Goal: Task Accomplishment & Management: Manage account settings

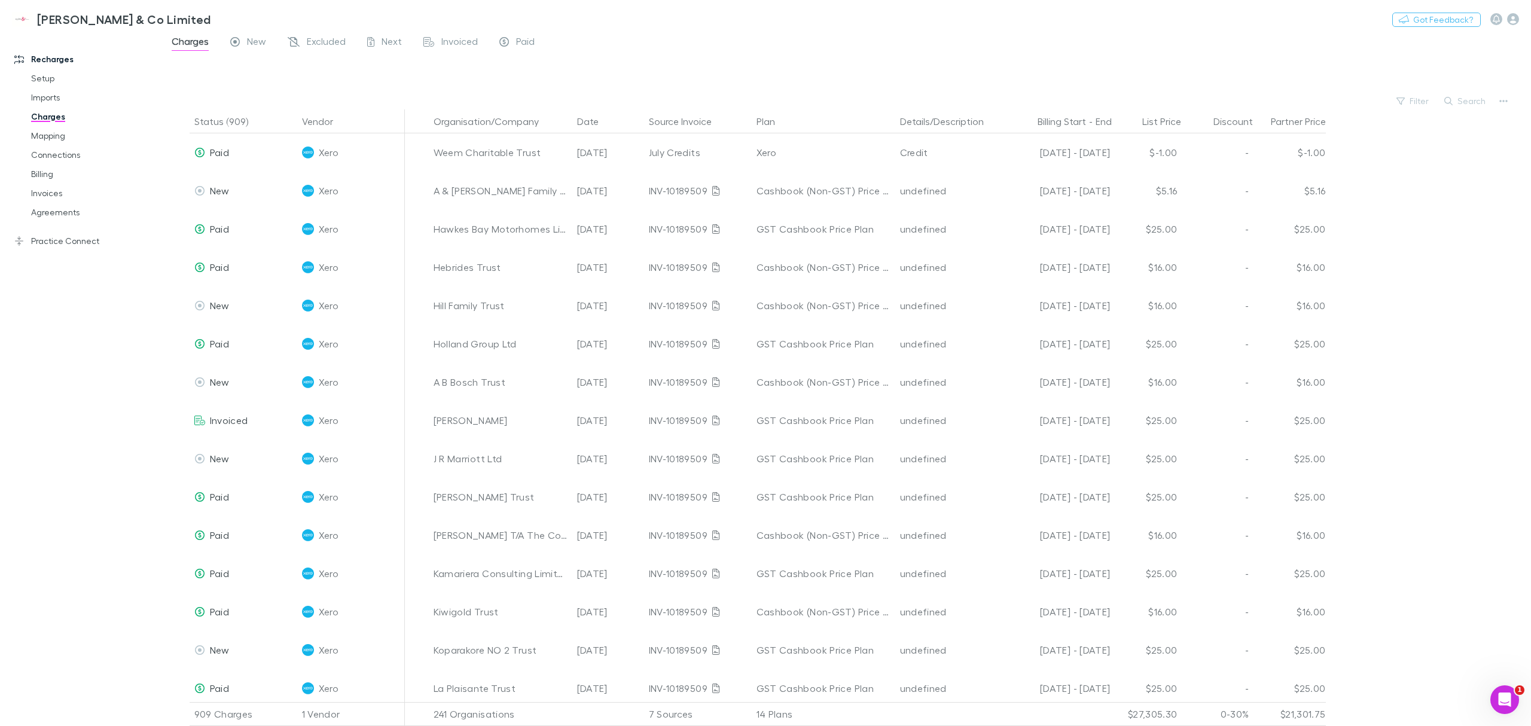
click at [512, 45] on div "Paid" at bounding box center [516, 43] width 35 height 16
click at [525, 50] on span "Paid" at bounding box center [525, 43] width 19 height 16
click at [1460, 101] on button "Search" at bounding box center [1466, 101] width 54 height 14
click at [1458, 101] on input "text" at bounding box center [1445, 100] width 60 height 17
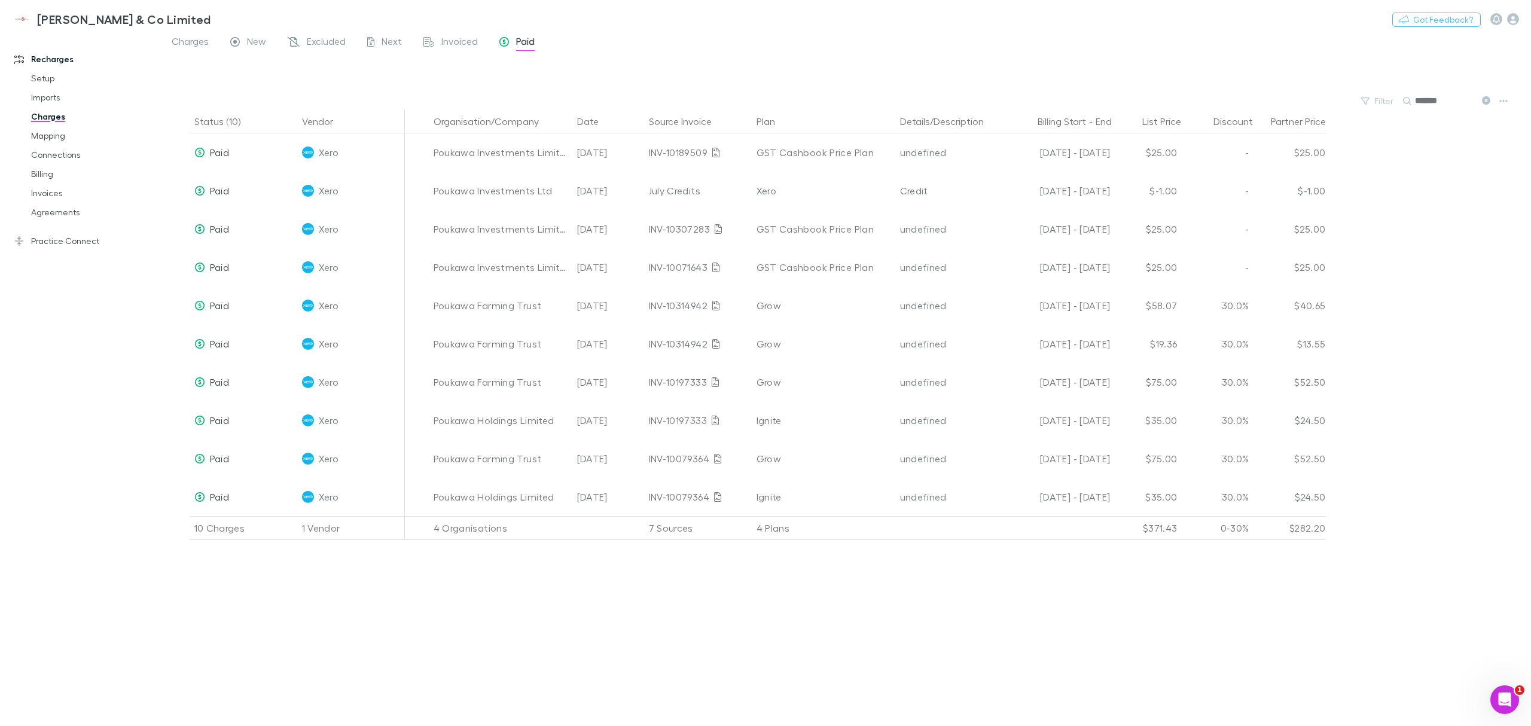
type input "*******"
click at [495, 254] on div "Poukawa Investments Limited" at bounding box center [501, 267] width 134 height 38
click at [670, 266] on div "INV-10071643" at bounding box center [698, 267] width 98 height 38
click at [622, 269] on div "[DATE]" at bounding box center [608, 267] width 72 height 38
click at [583, 267] on div "[DATE]" at bounding box center [608, 267] width 72 height 38
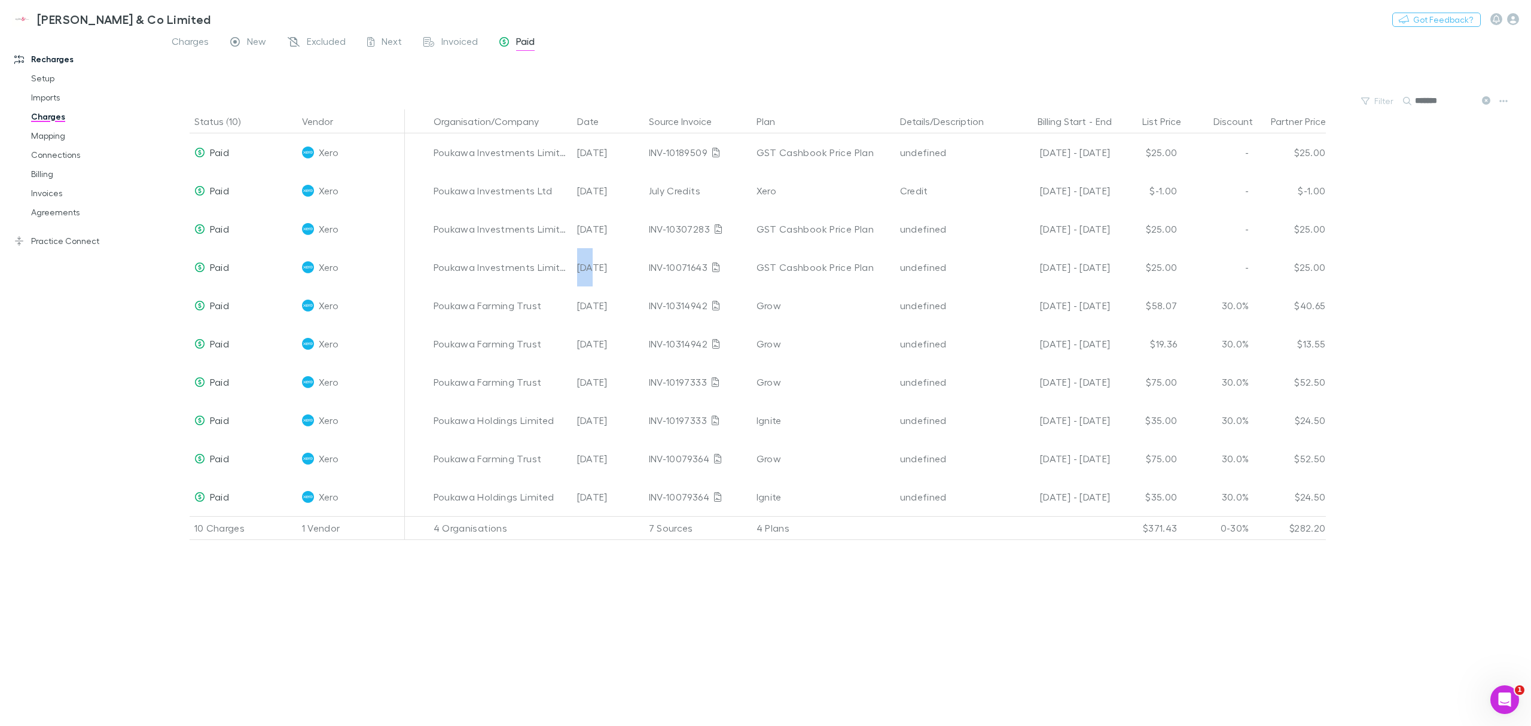
click at [583, 267] on div "[DATE]" at bounding box center [608, 267] width 72 height 38
click at [508, 278] on div "Poukawa Investments Limited" at bounding box center [501, 267] width 134 height 38
click at [51, 196] on link "Invoices" at bounding box center [94, 193] width 151 height 19
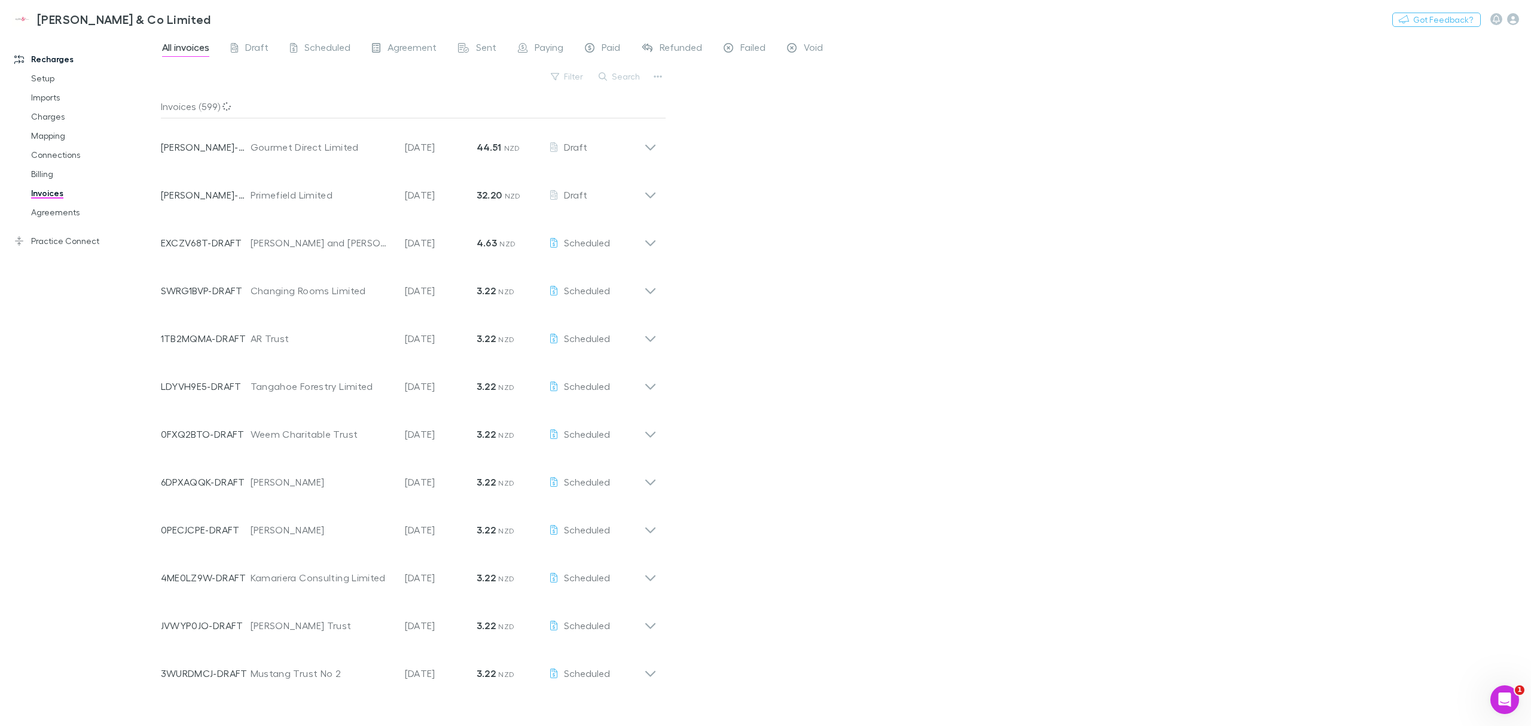
click at [627, 77] on button "Search" at bounding box center [620, 76] width 54 height 14
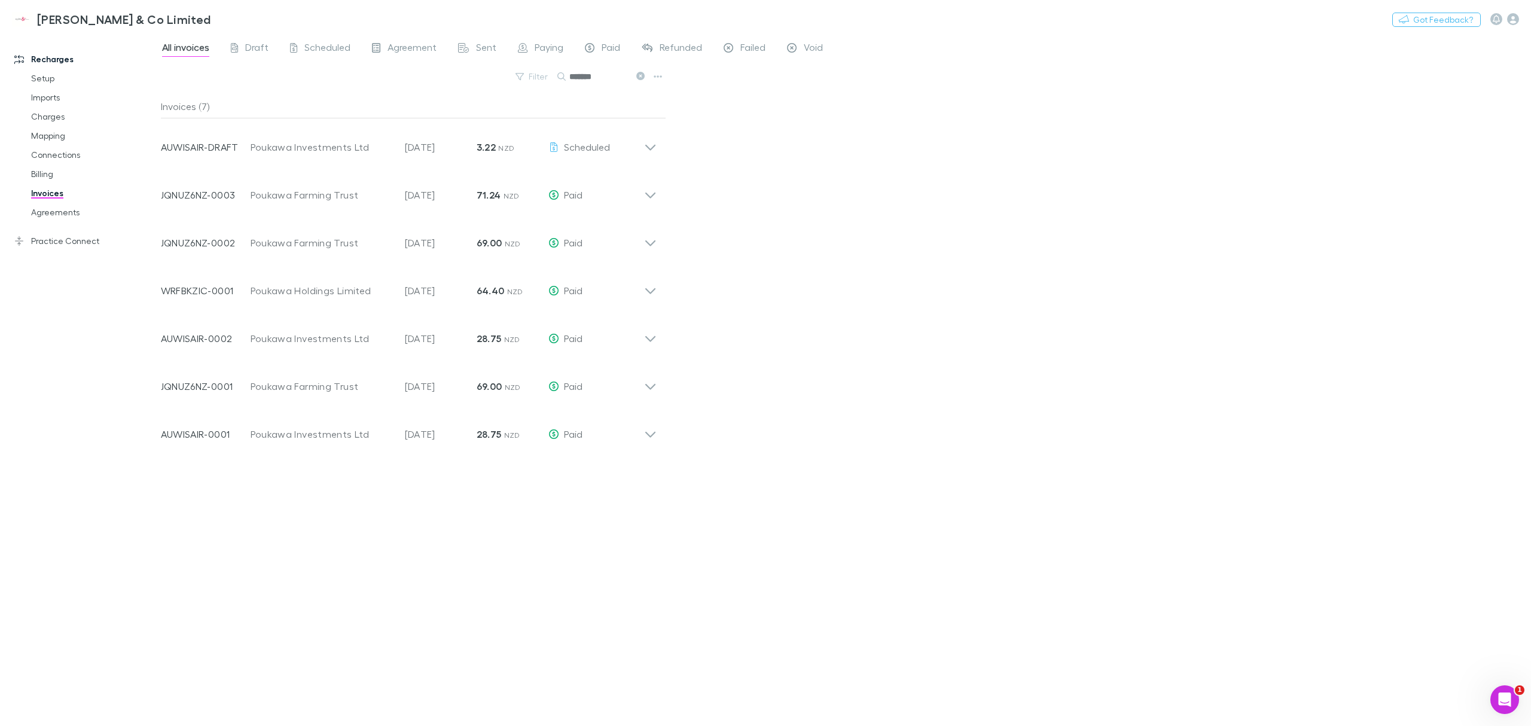
click at [659, 149] on div "Invoice Number AUWISAIR-DRAFT Customer Poukawa Investments Ltd Invoice Date [DA…" at bounding box center [408, 142] width 515 height 48
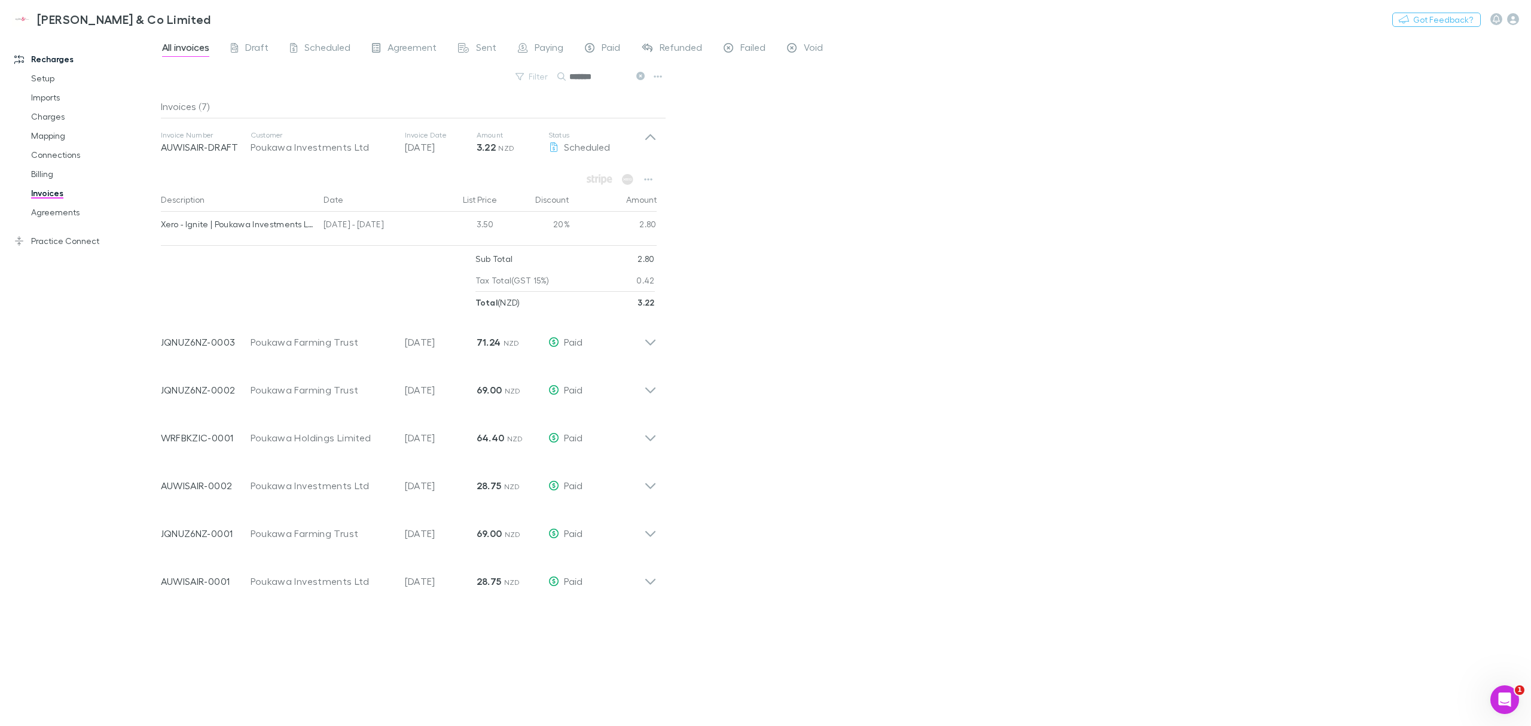
click at [659, 149] on div "Invoice Number AUWISAIR-DRAFT Customer Poukawa Investments Ltd Invoice Date [DA…" at bounding box center [408, 142] width 515 height 48
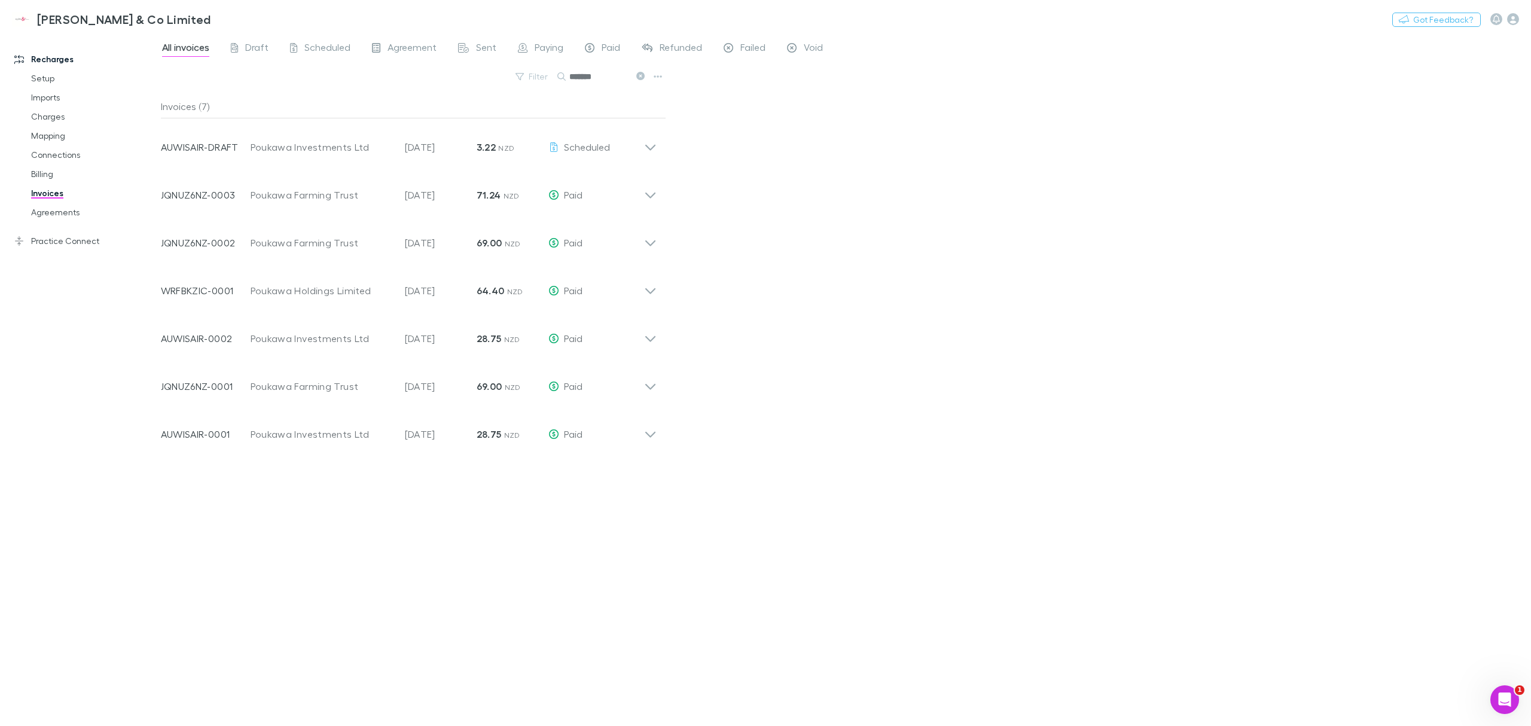
click at [793, 214] on div "All invoices Draft Scheduled Agreement Sent Paying Paid Refunded Failed Void Fi…" at bounding box center [846, 379] width 1370 height 693
click at [648, 333] on icon at bounding box center [650, 334] width 13 height 24
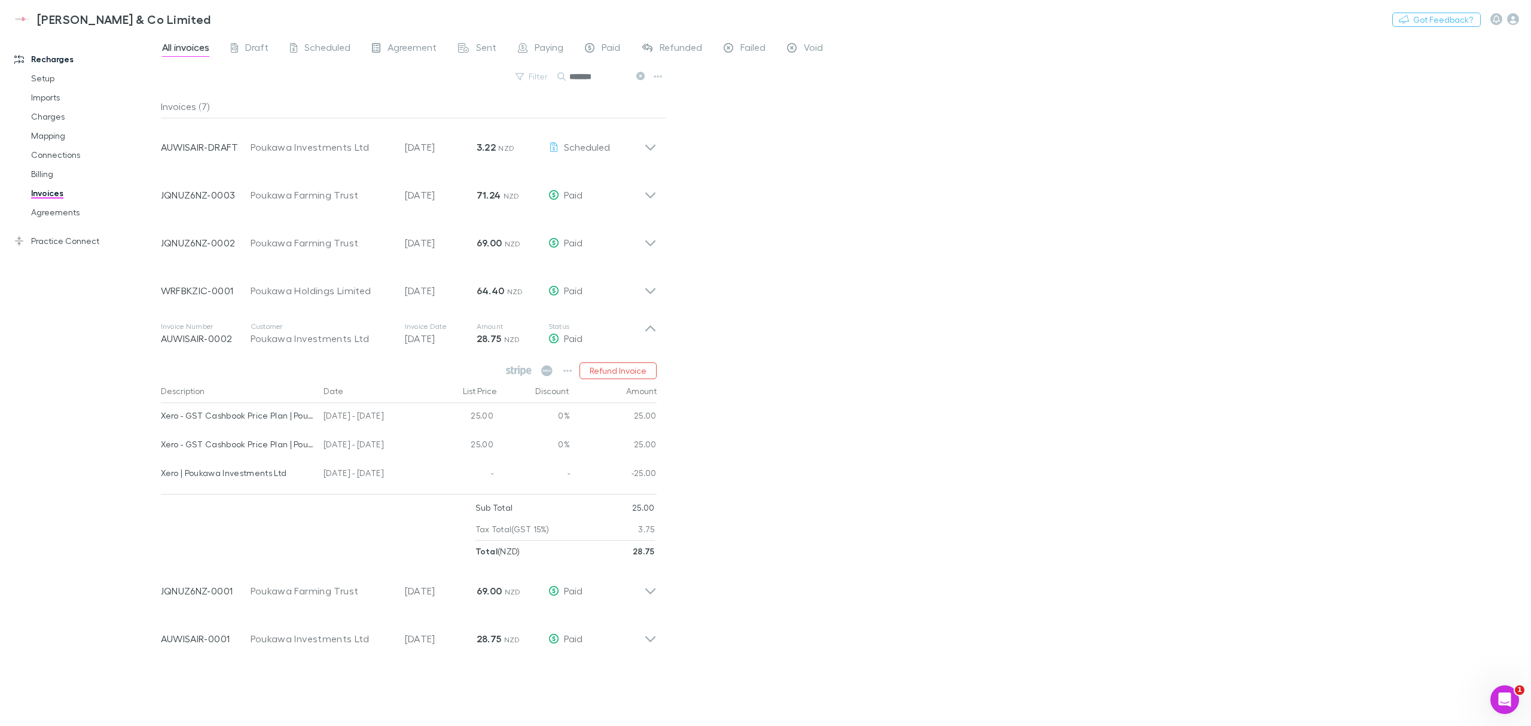
click at [741, 343] on div "All invoices Draft Scheduled Agreement Sent Paying Paid Refunded Failed Void Fi…" at bounding box center [846, 379] width 1370 height 693
drag, startPoint x: 738, startPoint y: 312, endPoint x: 164, endPoint y: -93, distance: 702.5
drag, startPoint x: 164, startPoint y: -93, endPoint x: 1092, endPoint y: 243, distance: 987.3
click at [1097, 240] on div "All invoices Draft Scheduled Agreement Sent Paying Paid Refunded Failed Void Fi…" at bounding box center [846, 379] width 1370 height 693
drag, startPoint x: 610, startPoint y: 72, endPoint x: 558, endPoint y: 72, distance: 52.0
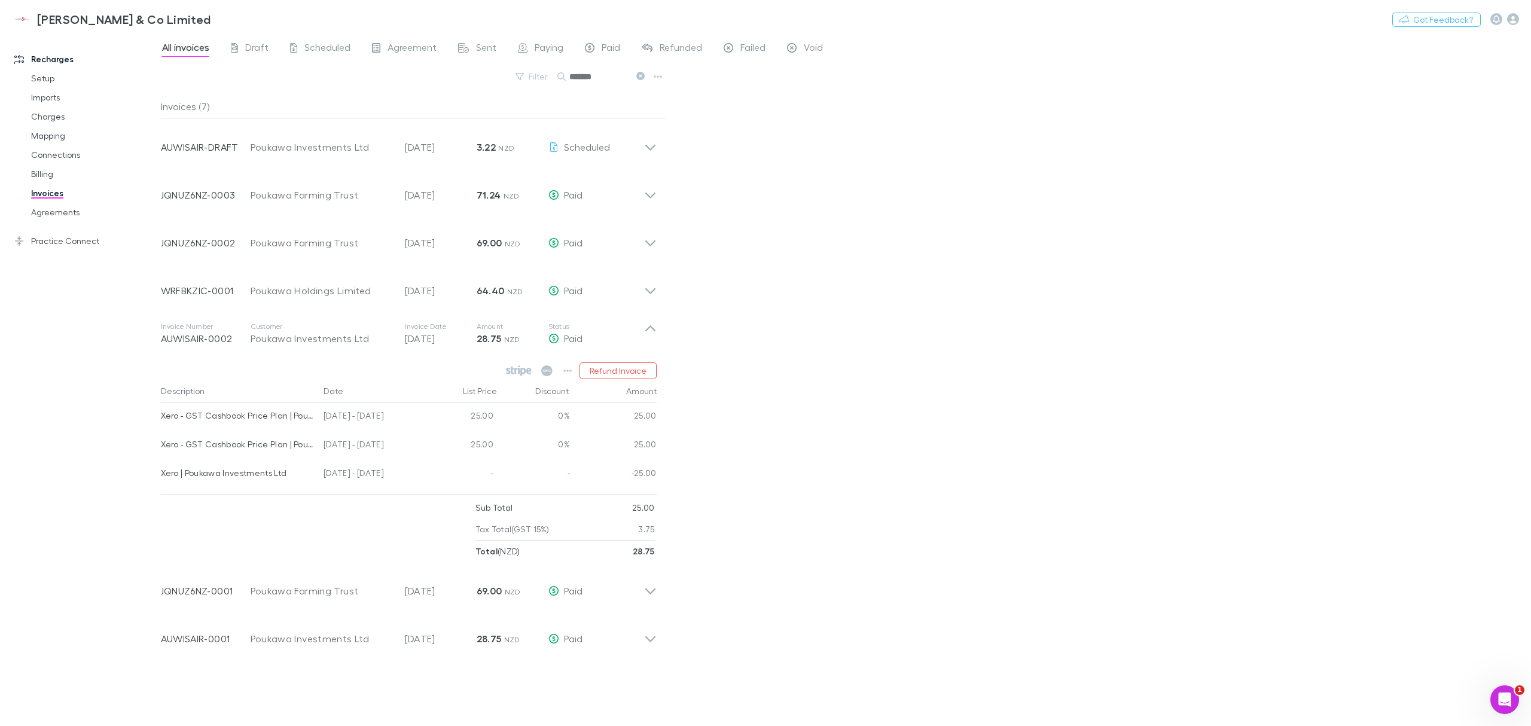
click at [558, 72] on div "*******" at bounding box center [602, 76] width 90 height 14
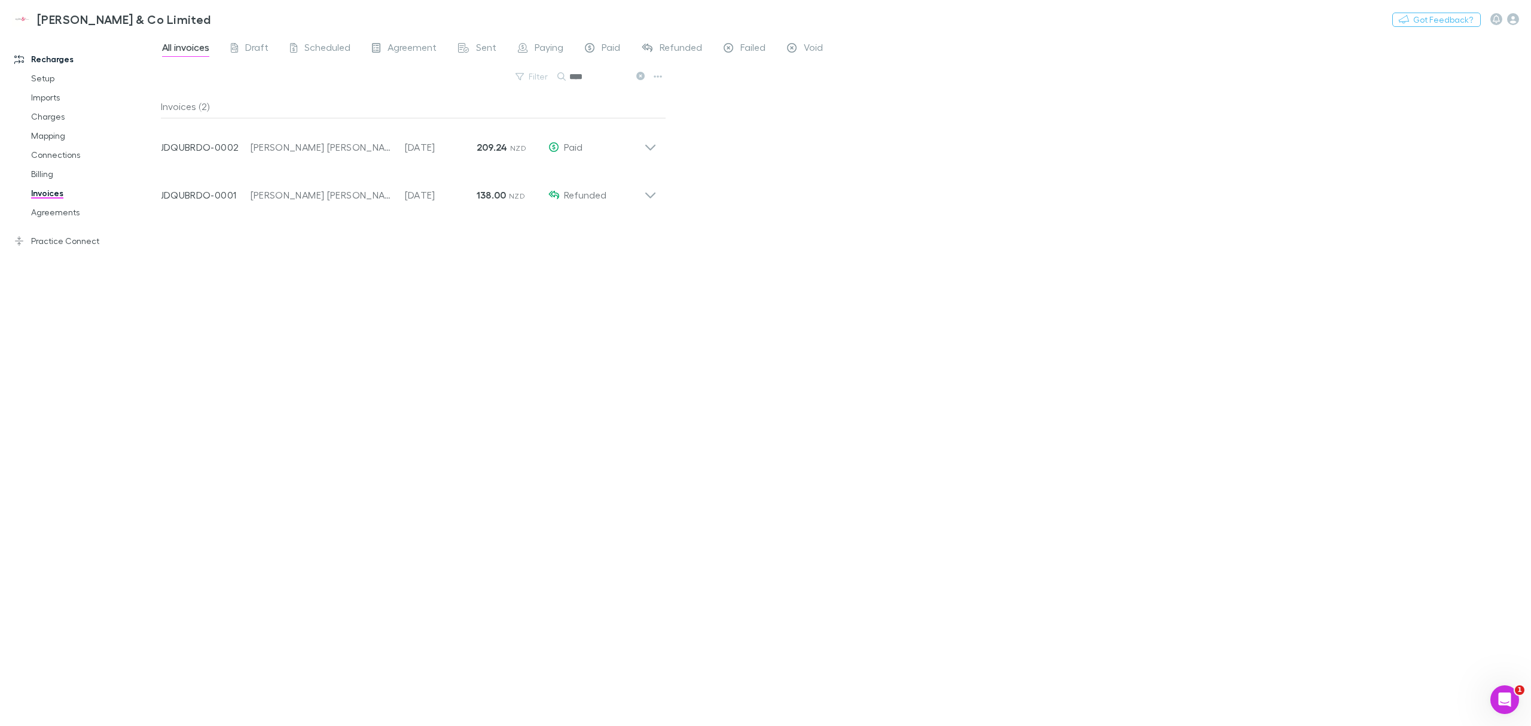
type input "****"
click at [653, 199] on icon at bounding box center [650, 190] width 13 height 24
click at [724, 247] on div "All invoices Draft Scheduled Agreement Sent Paying Paid Refunded Failed Void Fi…" at bounding box center [846, 379] width 1370 height 693
click at [817, 205] on div "All invoices Draft Scheduled Agreement Sent Paying Paid Refunded Failed Void Fi…" at bounding box center [846, 379] width 1370 height 693
click at [1291, 178] on div "All invoices Draft Scheduled Agreement Sent Paying Paid Refunded Failed Void Fi…" at bounding box center [846, 379] width 1370 height 693
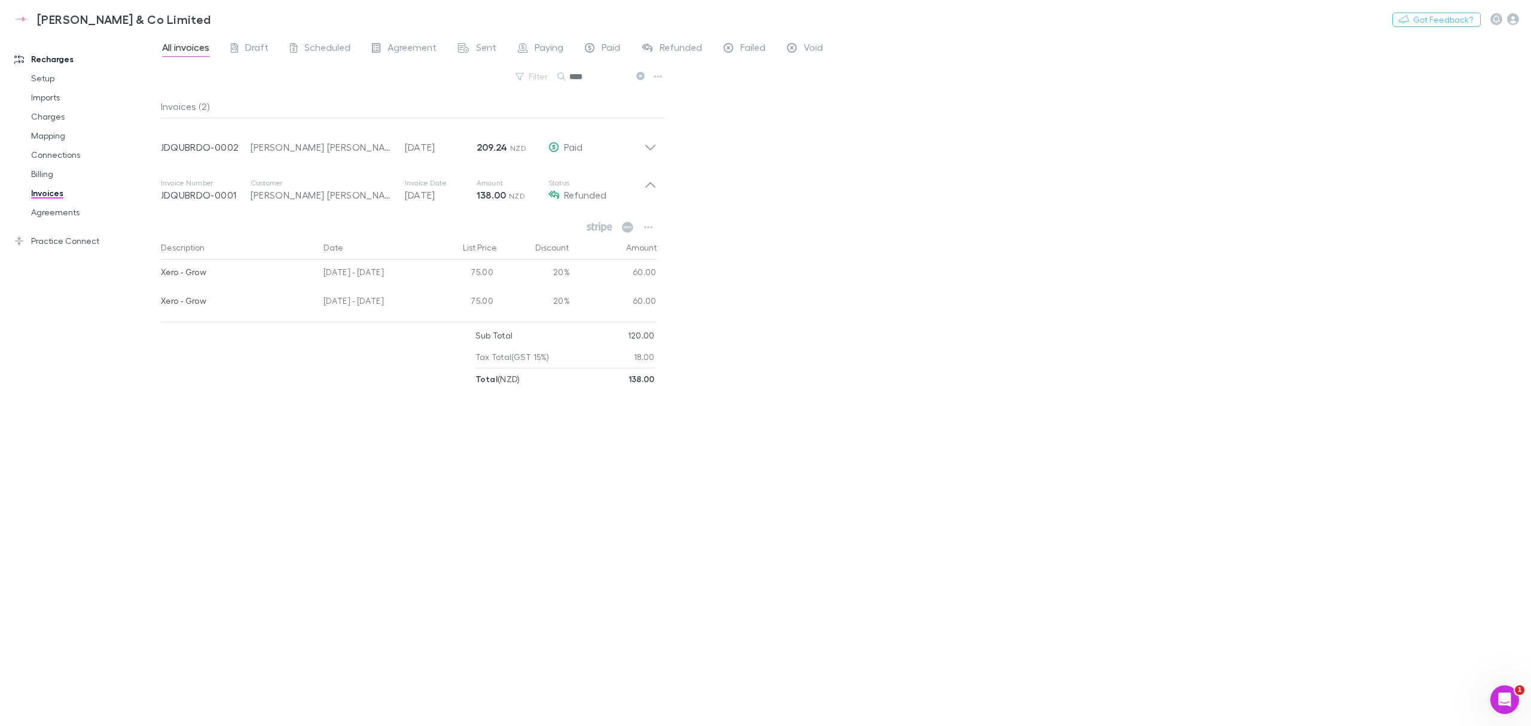
click at [1005, 247] on div "All invoices Draft Scheduled Agreement Sent Paying Paid Refunded Failed Void Fi…" at bounding box center [846, 379] width 1370 height 693
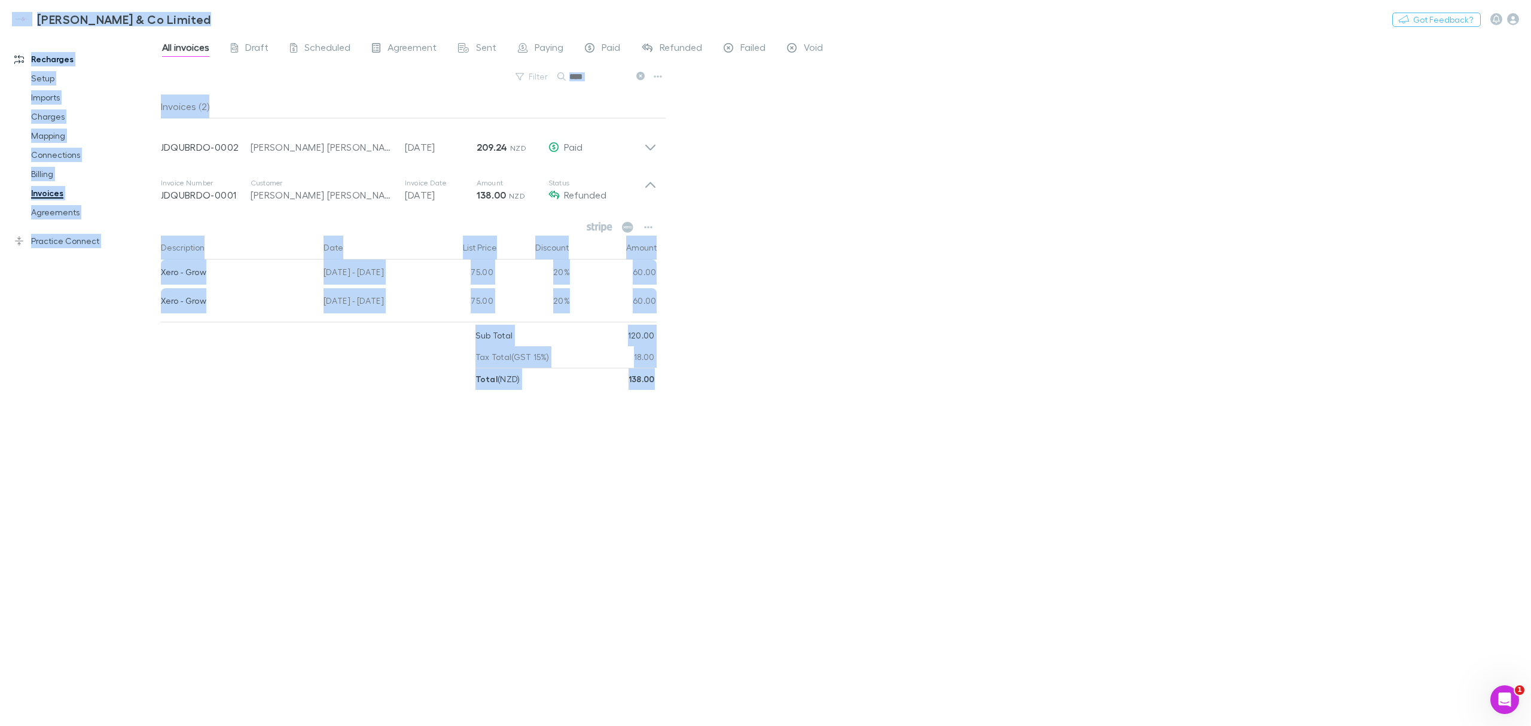
drag, startPoint x: 813, startPoint y: 472, endPoint x: 13, endPoint y: 13, distance: 922.5
click at [13, 13] on div "[PERSON_NAME] & Co Limited Nothing Got Feedback? Recharges Setup Imports Charge…" at bounding box center [765, 363] width 1531 height 726
click at [180, 24] on div "[PERSON_NAME] & Co Limited Nothing Got Feedback?" at bounding box center [765, 19] width 1531 height 38
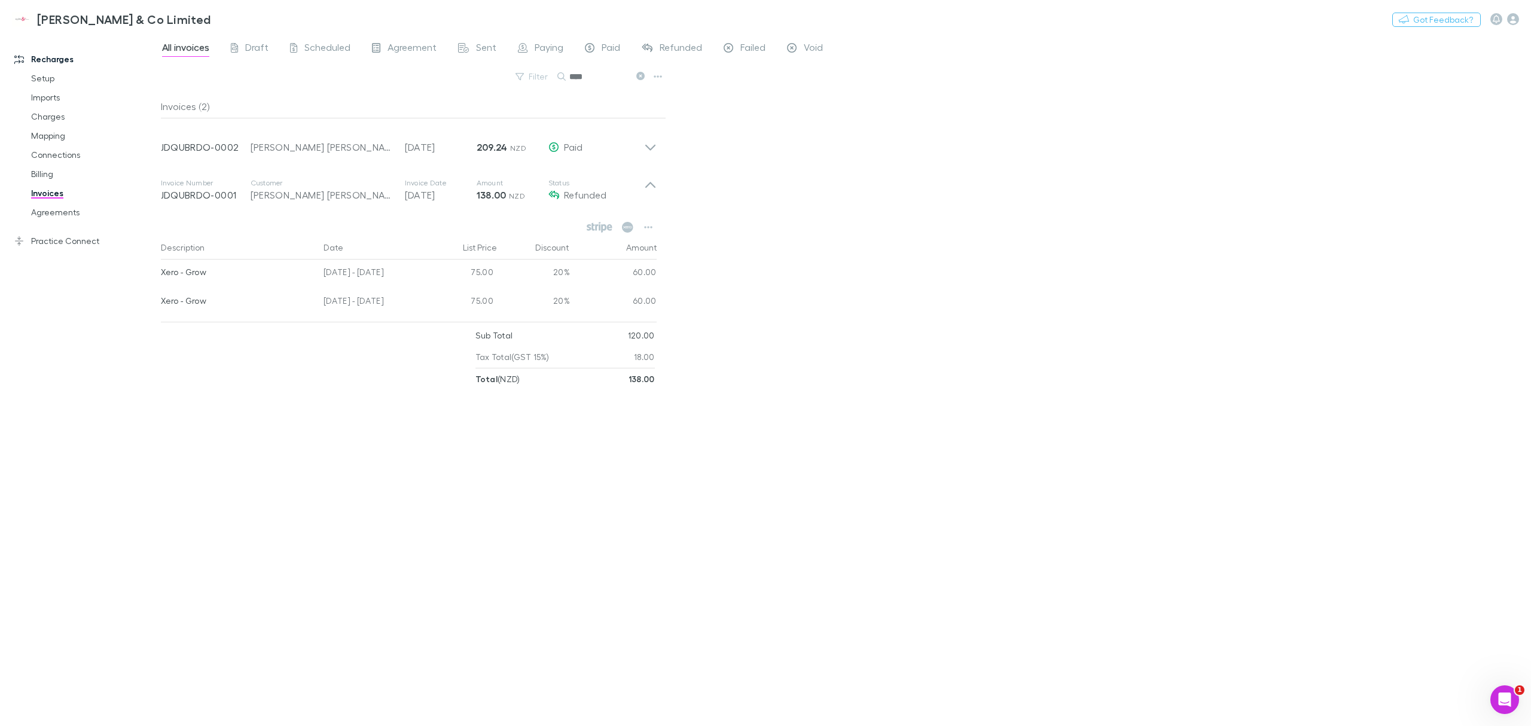
click at [569, 496] on div "Invoices (2) Invoice Number JDQUBRDO-0002 Customer [PERSON_NAME] [PERSON_NAME] …" at bounding box center [413, 406] width 505 height 622
click at [1276, 233] on div "All invoices Draft Scheduled Agreement Sent Paying Paid Refunded Failed Void Fi…" at bounding box center [846, 379] width 1370 height 693
click at [166, 451] on div "Invoices (2) Invoice Number JDQUBRDO-0002 Customer [PERSON_NAME] [PERSON_NAME] …" at bounding box center [413, 406] width 505 height 622
click at [818, 195] on div "All invoices Draft Scheduled Agreement Sent Paying Paid Refunded Failed Void Fi…" at bounding box center [846, 379] width 1370 height 693
click at [195, 443] on div "Invoices (2) Invoice Number JDQUBRDO-0002 Customer [PERSON_NAME] [PERSON_NAME] …" at bounding box center [413, 406] width 505 height 622
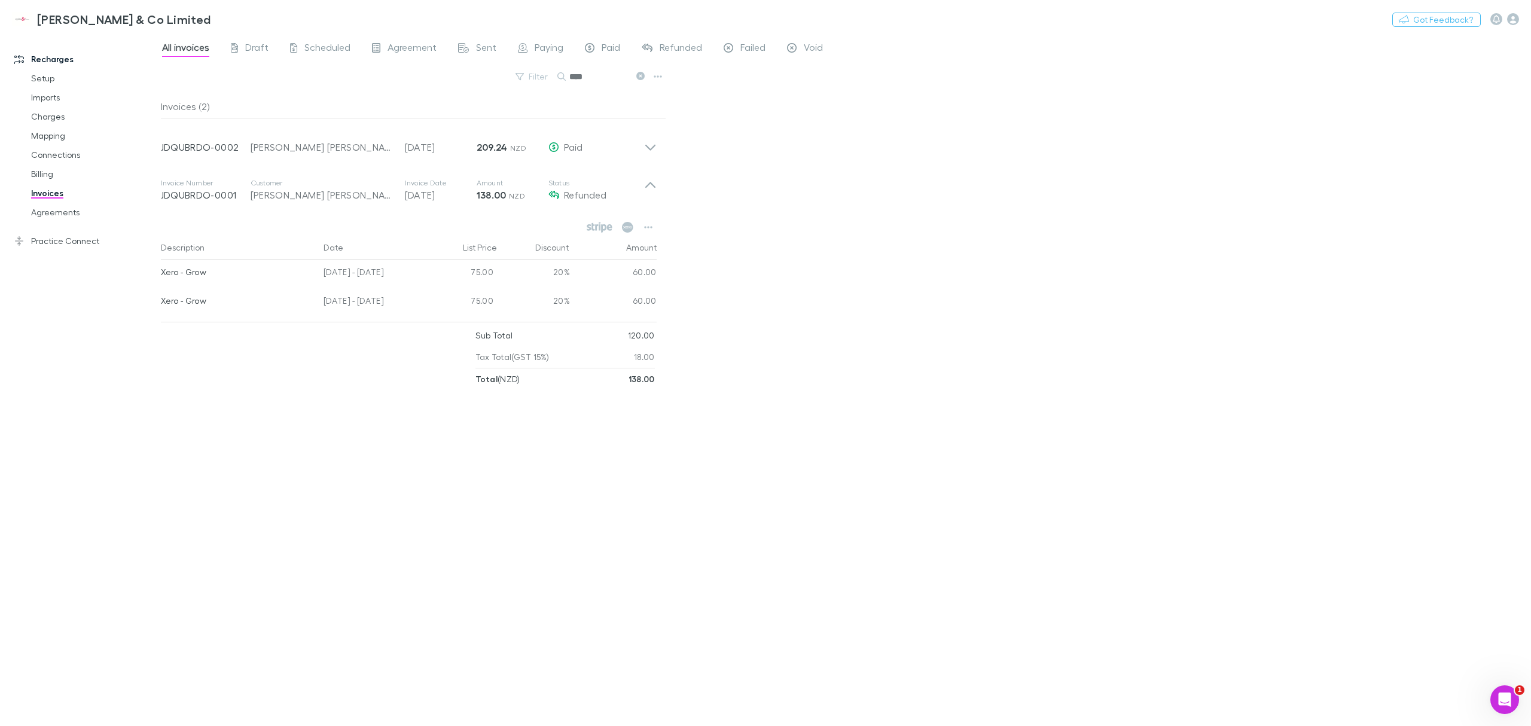
click at [54, 197] on link "Invoices" at bounding box center [94, 193] width 151 height 19
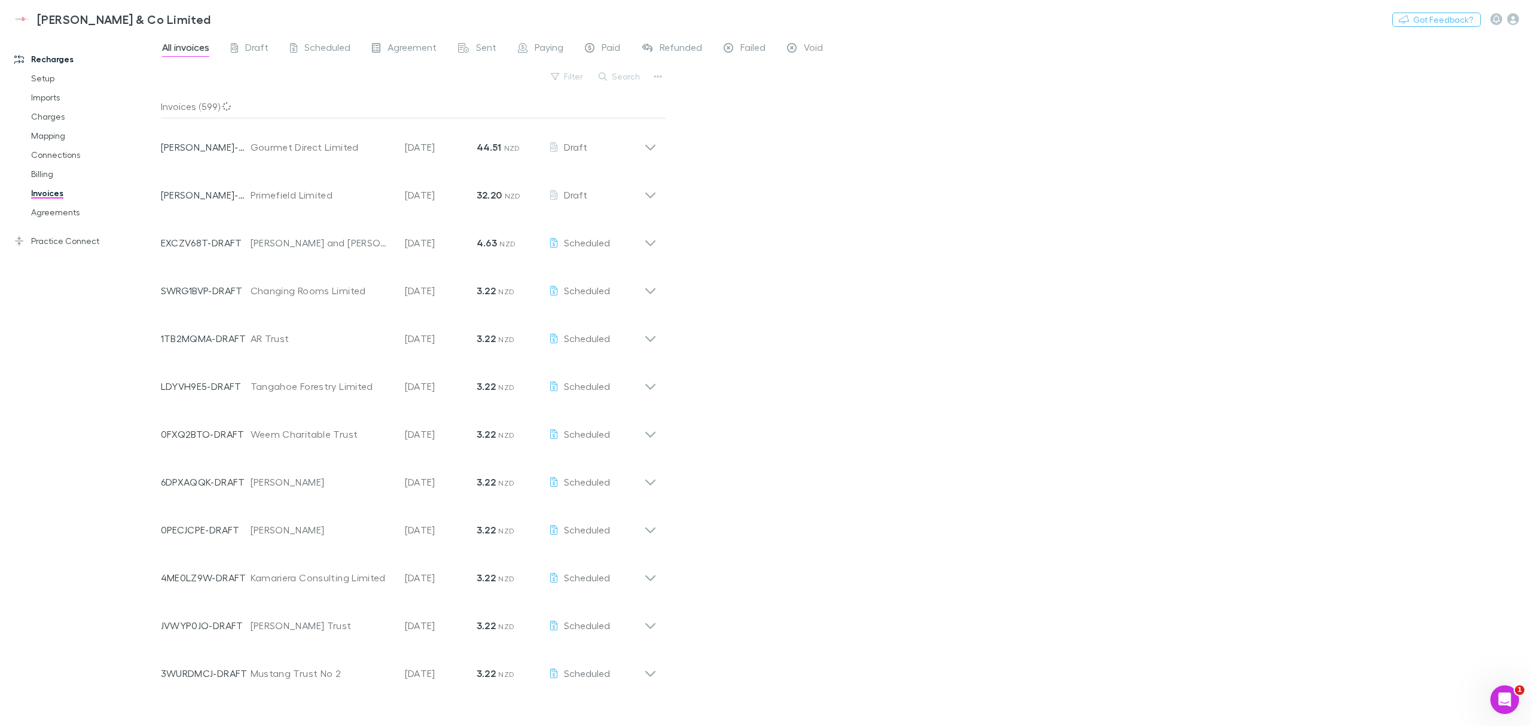
click at [626, 77] on button "Search" at bounding box center [620, 76] width 54 height 14
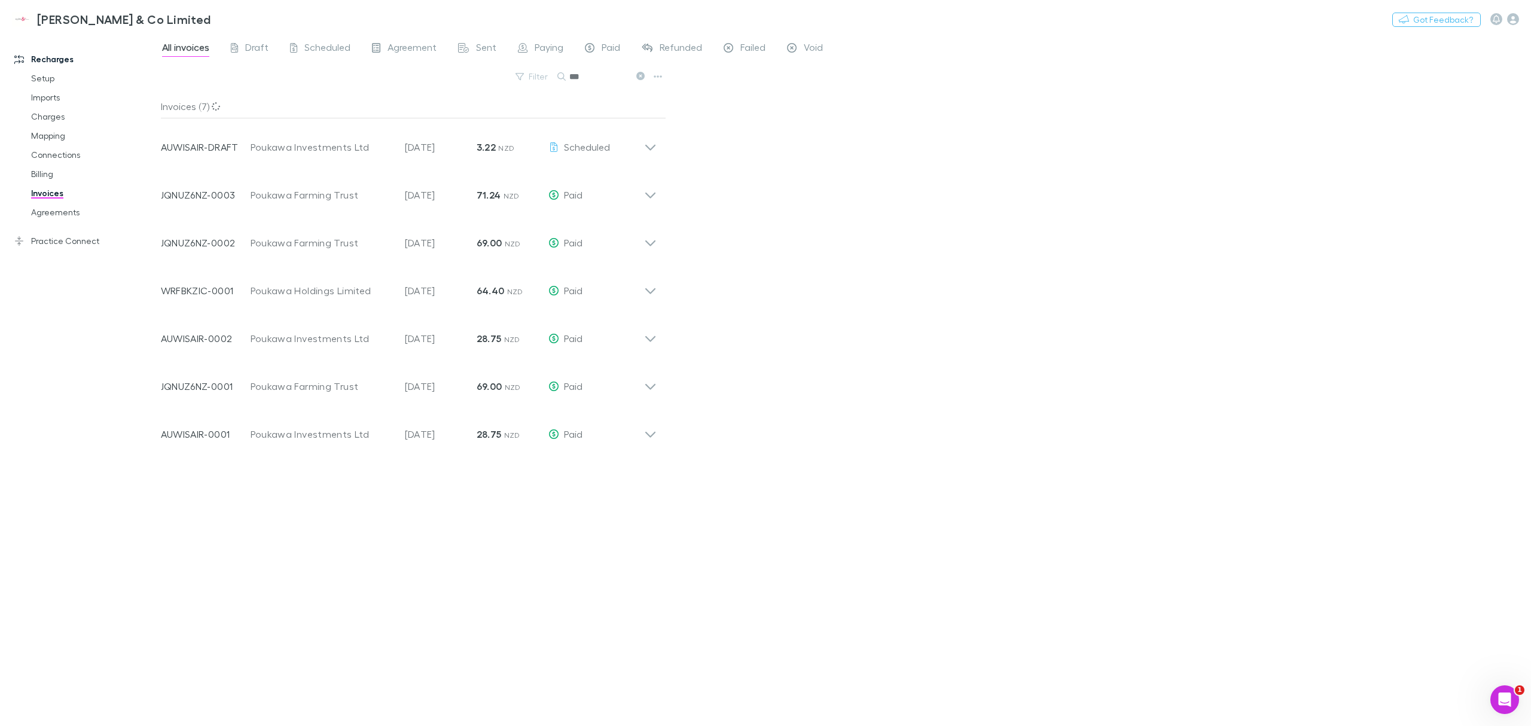
type input "***"
click at [72, 218] on link "Agreements" at bounding box center [94, 212] width 151 height 19
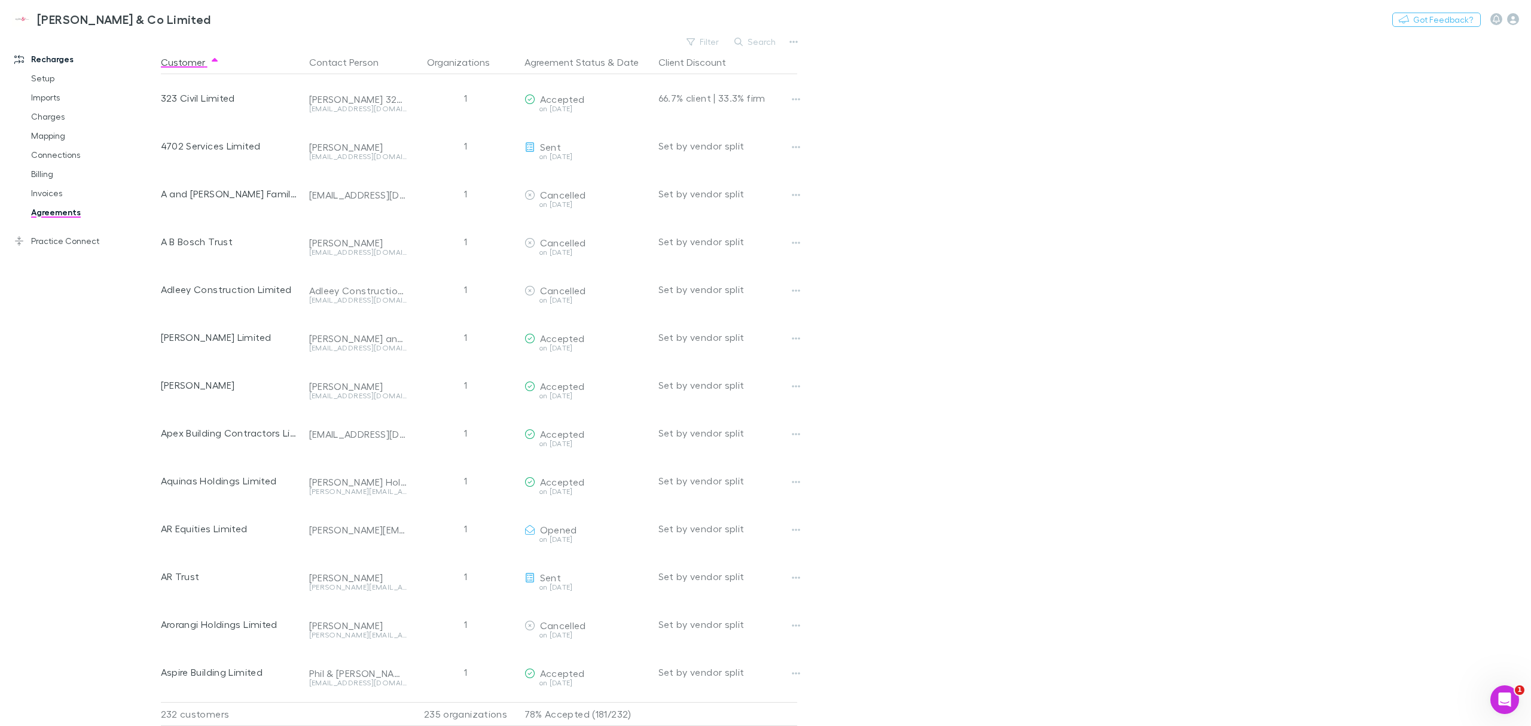
click at [763, 42] on button "Search" at bounding box center [756, 42] width 54 height 14
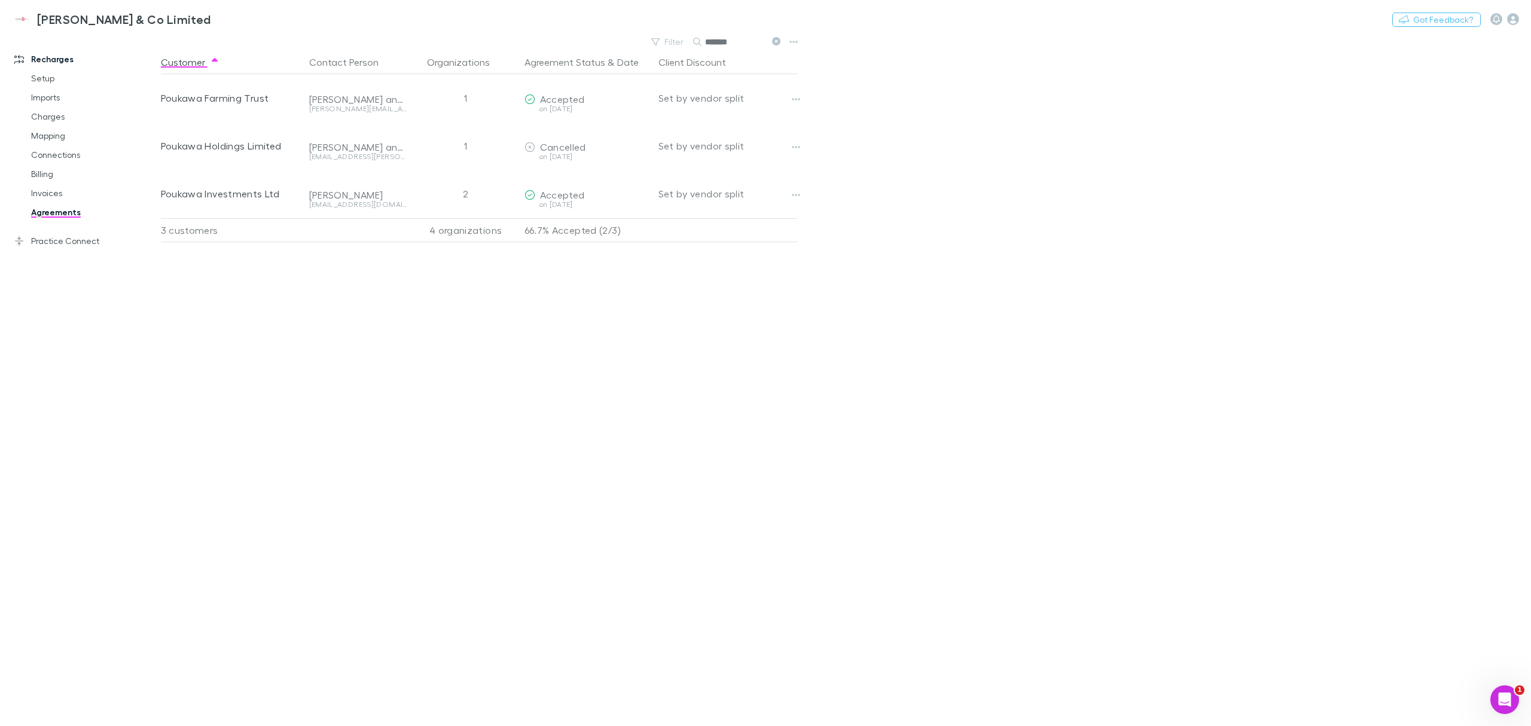
type input "*******"
click at [802, 196] on button "button" at bounding box center [796, 195] width 17 height 17
click at [703, 238] on p "Cancel agreement" at bounding box center [722, 240] width 145 height 14
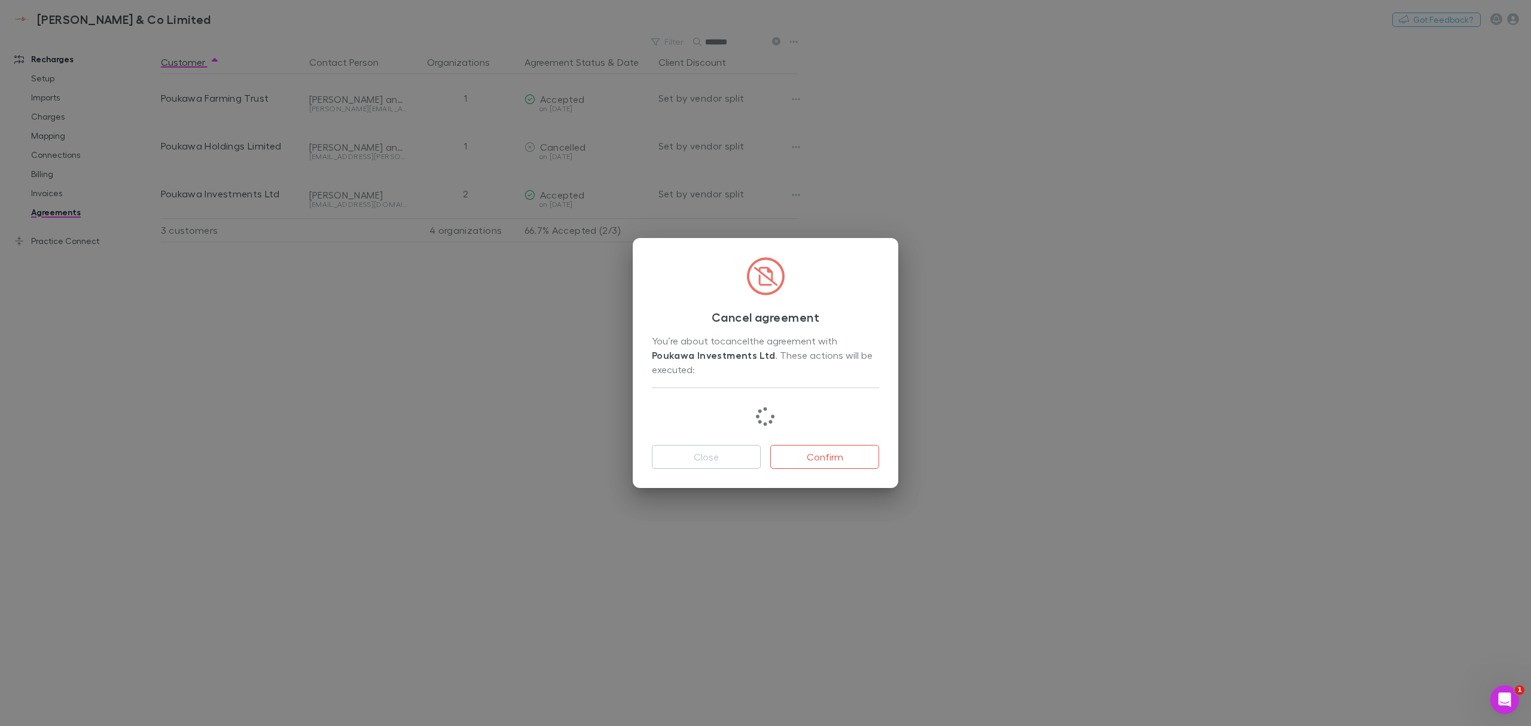
click at [819, 462] on button "Confirm" at bounding box center [824, 457] width 109 height 24
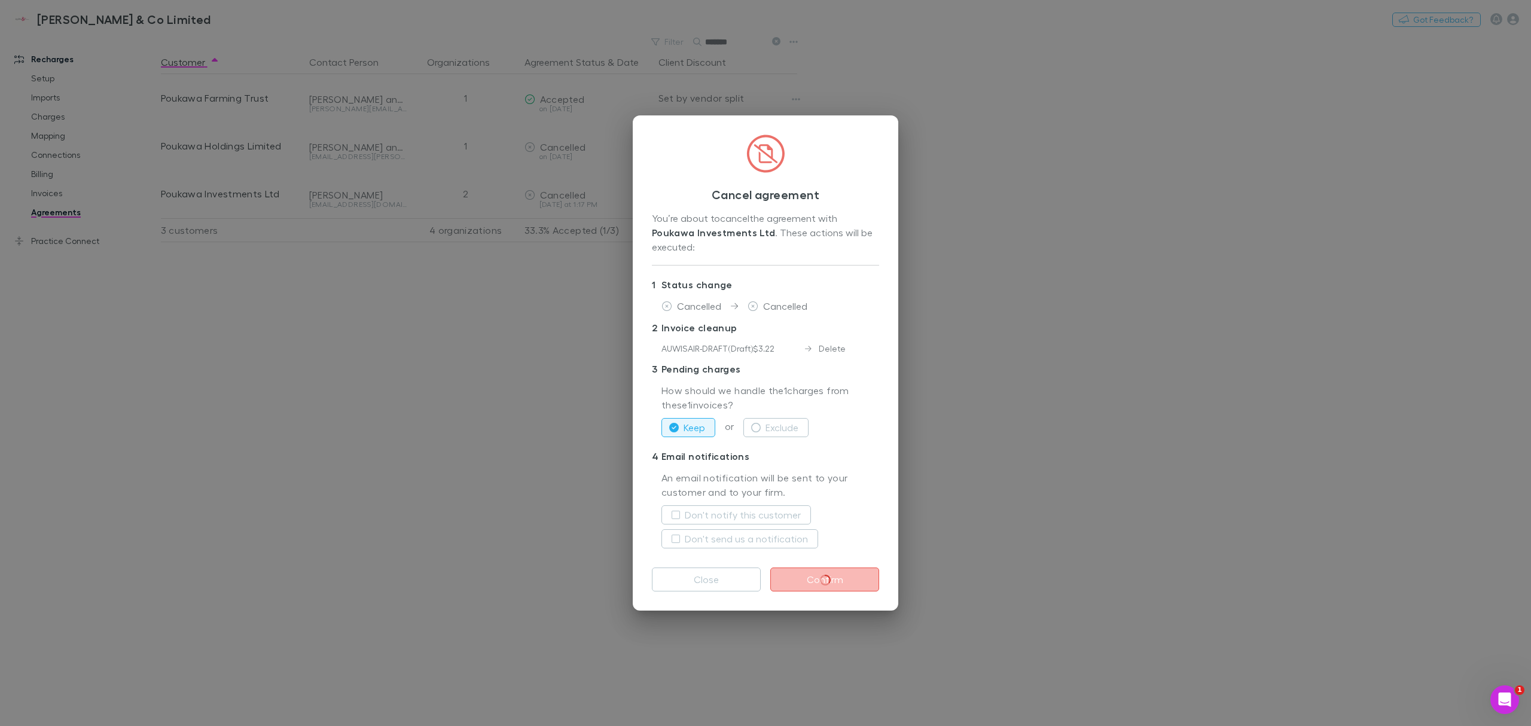
drag, startPoint x: 663, startPoint y: 329, endPoint x: 773, endPoint y: 347, distance: 110.9
click at [775, 347] on div "2 Invoice cleanup AUWISAIR-DRAFT ( Draft ) $3.22 Delete" at bounding box center [765, 338] width 227 height 41
click at [773, 347] on div "AUWISAIR-DRAFT ( Draft ) $3.22" at bounding box center [734, 348] width 144 height 13
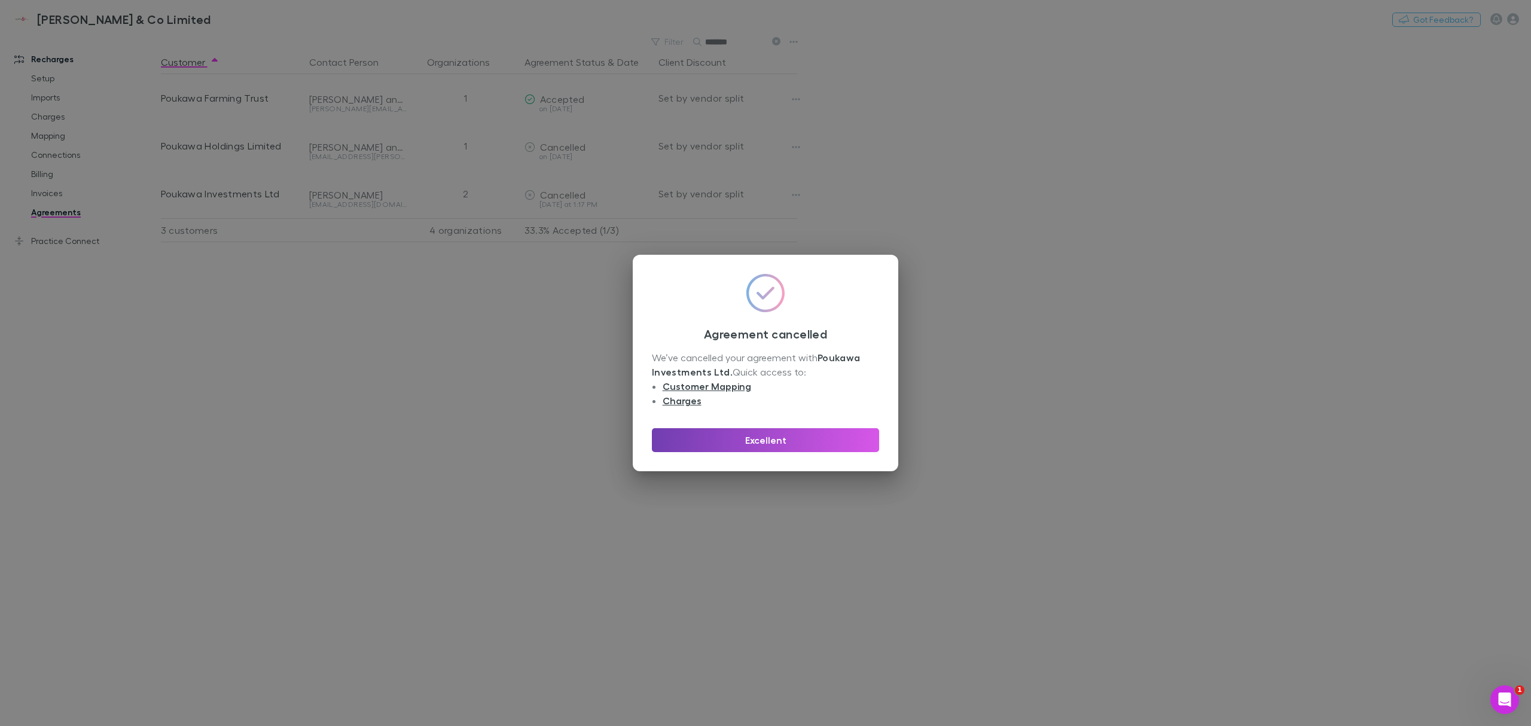
click at [805, 432] on button "Excellent" at bounding box center [765, 440] width 227 height 24
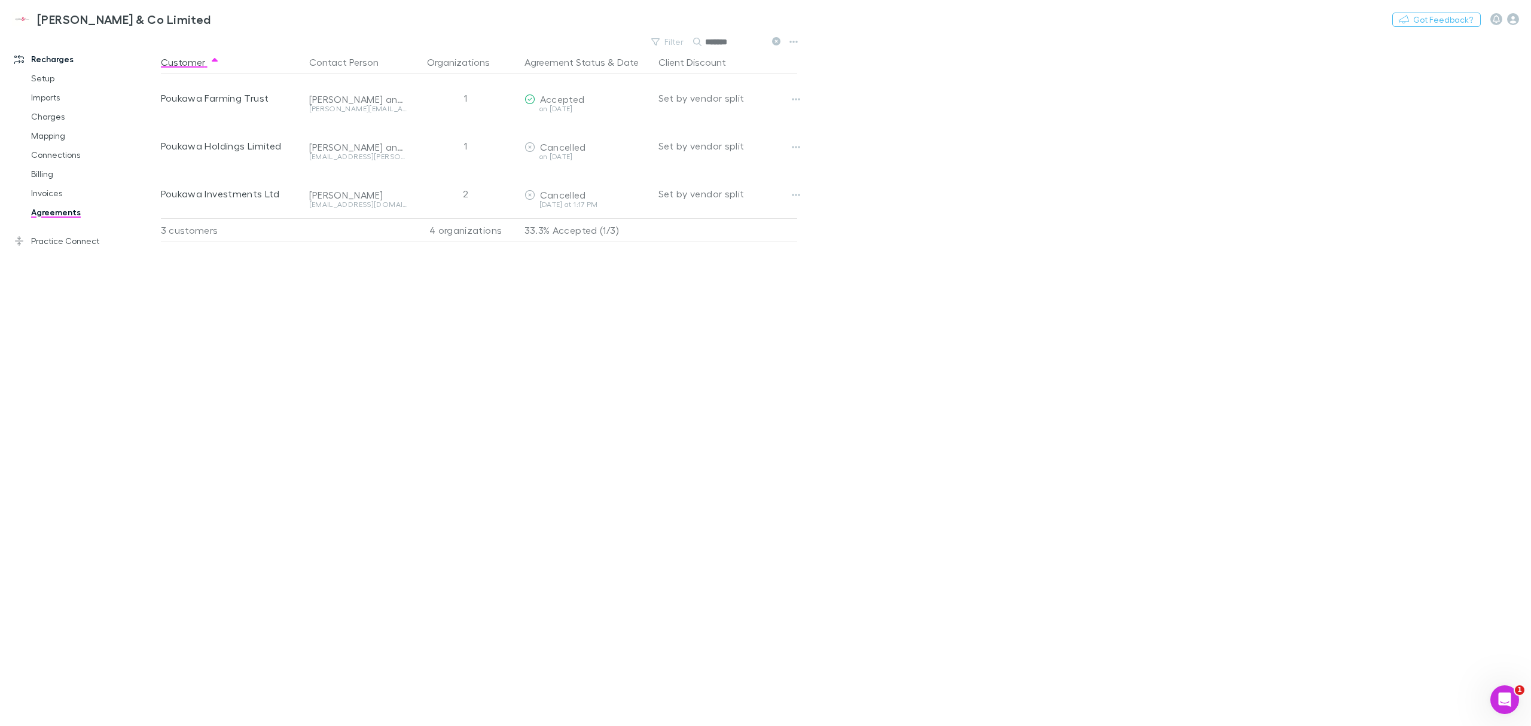
click at [797, 197] on icon "button" at bounding box center [796, 195] width 8 height 10
click at [738, 235] on ul "Add charge to next invoice Cancel agreement Open contact in Xero" at bounding box center [722, 240] width 164 height 65
click at [893, 249] on main "Filter Search ******* Customer Contact Person Organizations Agreement Status & …" at bounding box center [846, 379] width 1370 height 693
click at [0, 0] on div "Copy link" at bounding box center [0, 0] width 0 height 0
click at [383, 194] on div "[PERSON_NAME]" at bounding box center [358, 195] width 98 height 12
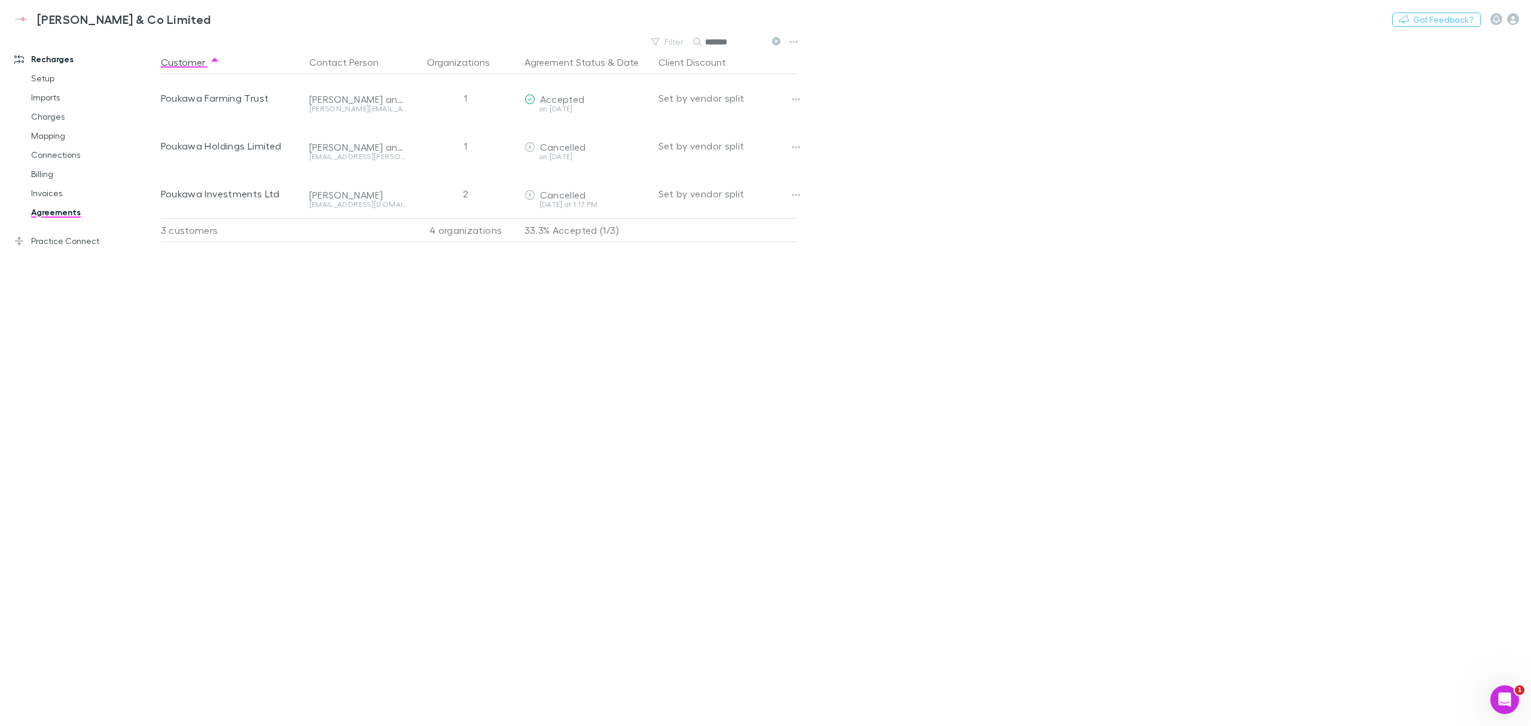
click at [257, 194] on div "Poukawa Investments Ltd" at bounding box center [230, 194] width 139 height 48
click at [208, 194] on div "Poukawa Investments Ltd" at bounding box center [230, 194] width 139 height 48
click at [371, 319] on div "Customer Contact Person Organizations Agreement Status & Date Client Discount P…" at bounding box center [490, 388] width 658 height 676
click at [327, 190] on div "[PERSON_NAME]" at bounding box center [358, 195] width 98 height 12
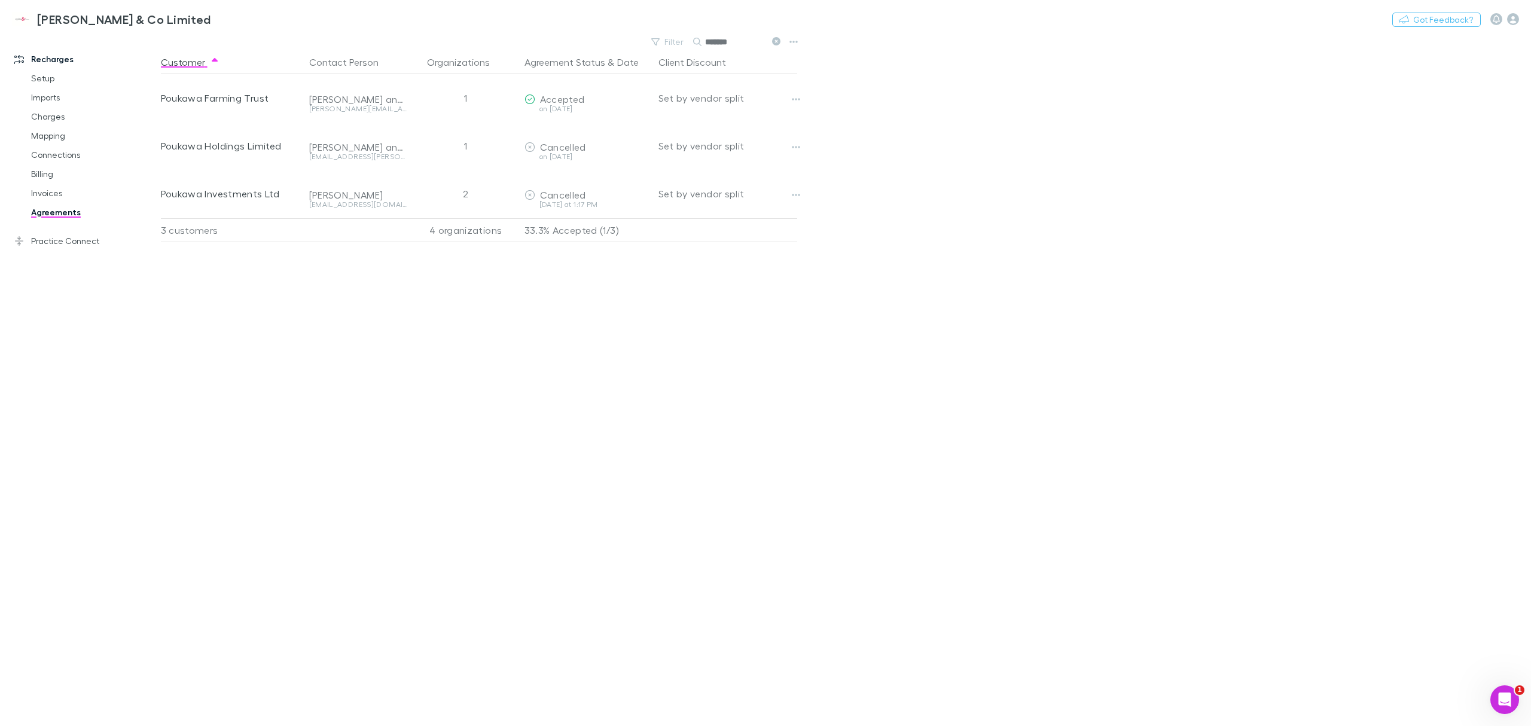
click at [226, 273] on div "Customer Contact Person Organizations Agreement Status & Date Client Discount P…" at bounding box center [490, 388] width 658 height 676
click at [48, 58] on link "Recharges" at bounding box center [86, 59] width 168 height 19
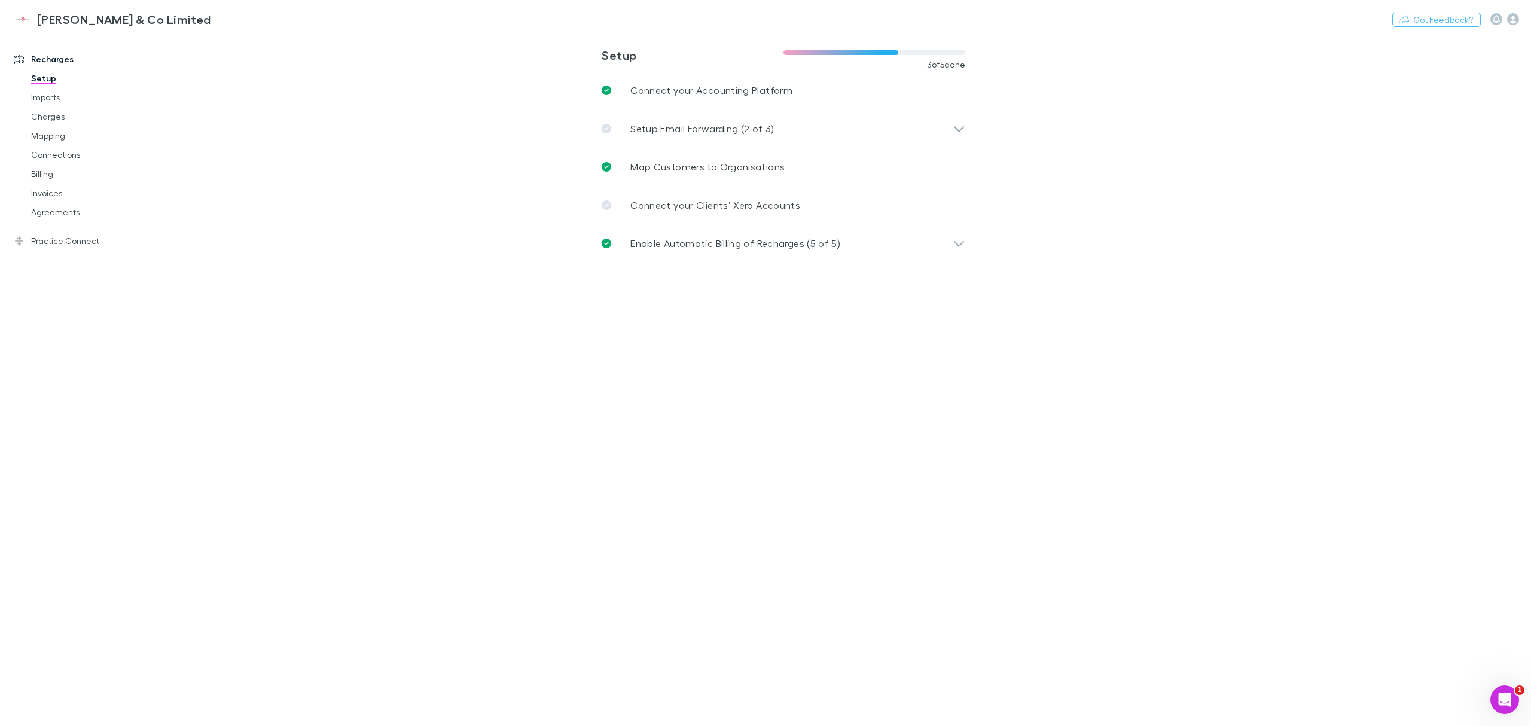
click at [59, 195] on link "Invoices" at bounding box center [94, 193] width 151 height 19
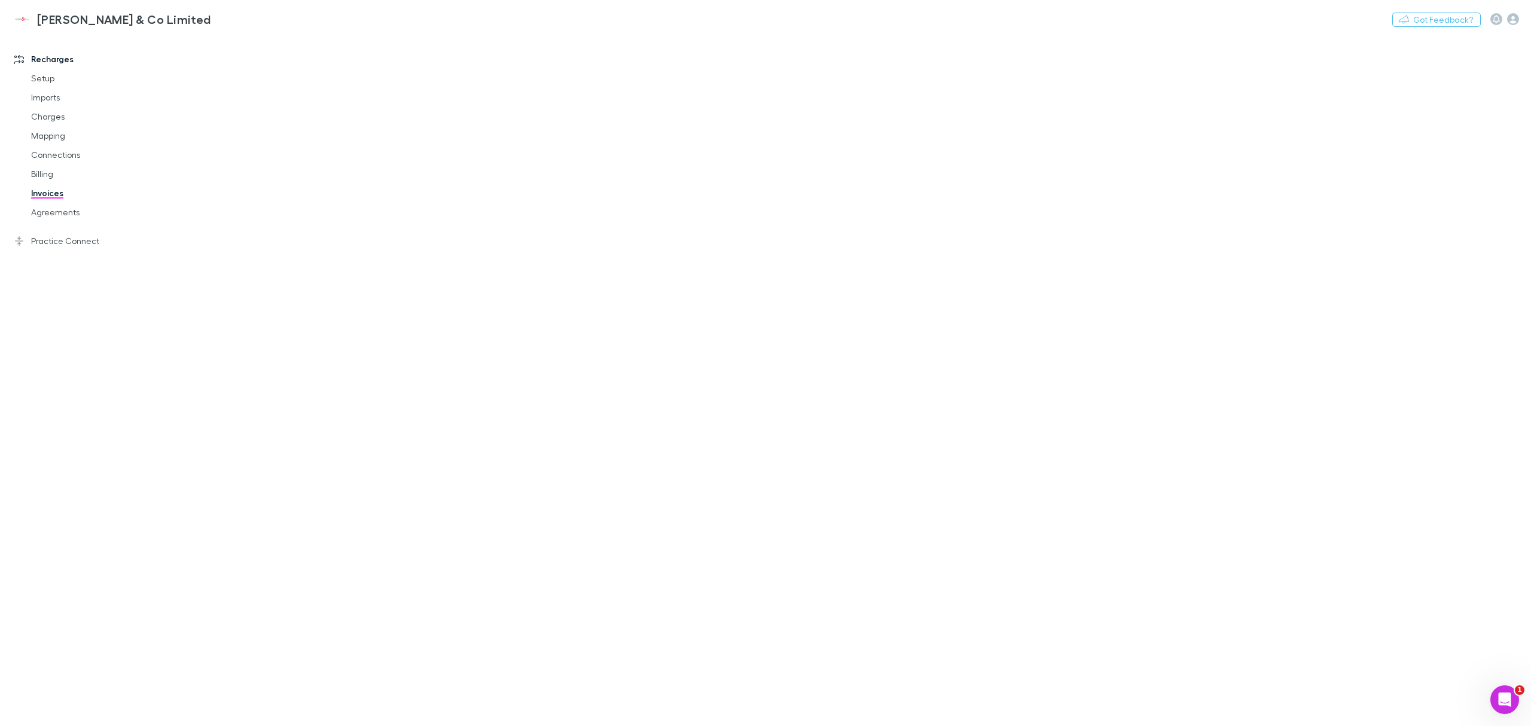
click at [57, 208] on link "Agreements" at bounding box center [94, 212] width 151 height 19
